Goal: Information Seeking & Learning: Find specific page/section

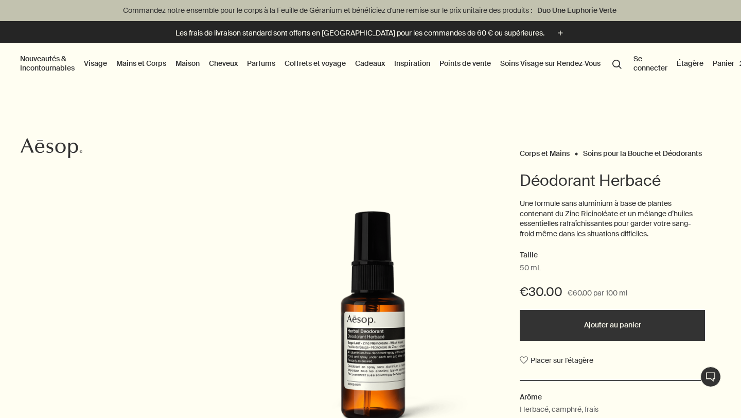
click at [620, 64] on button "search Rechercher" at bounding box center [617, 64] width 19 height 20
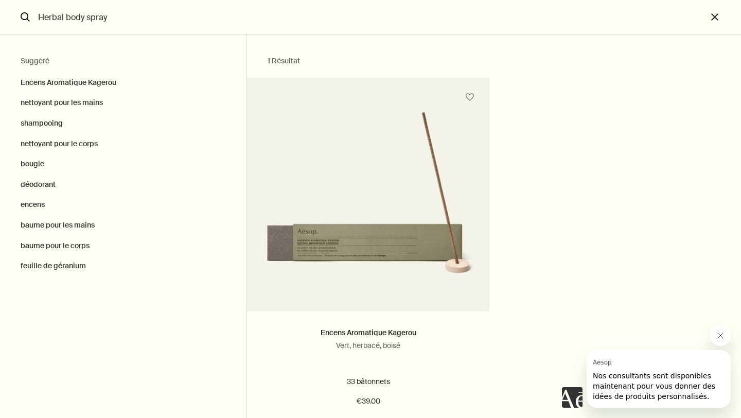
type input "Herbal body spray"
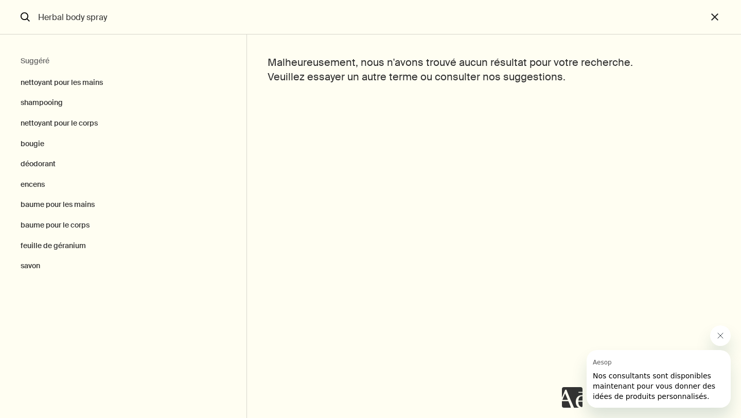
drag, startPoint x: 90, startPoint y: 18, endPoint x: 38, endPoint y: 16, distance: 52.5
click at [38, 16] on input "Herbal body spray" at bounding box center [370, 17] width 673 height 34
